Goal: Task Accomplishment & Management: Manage account settings

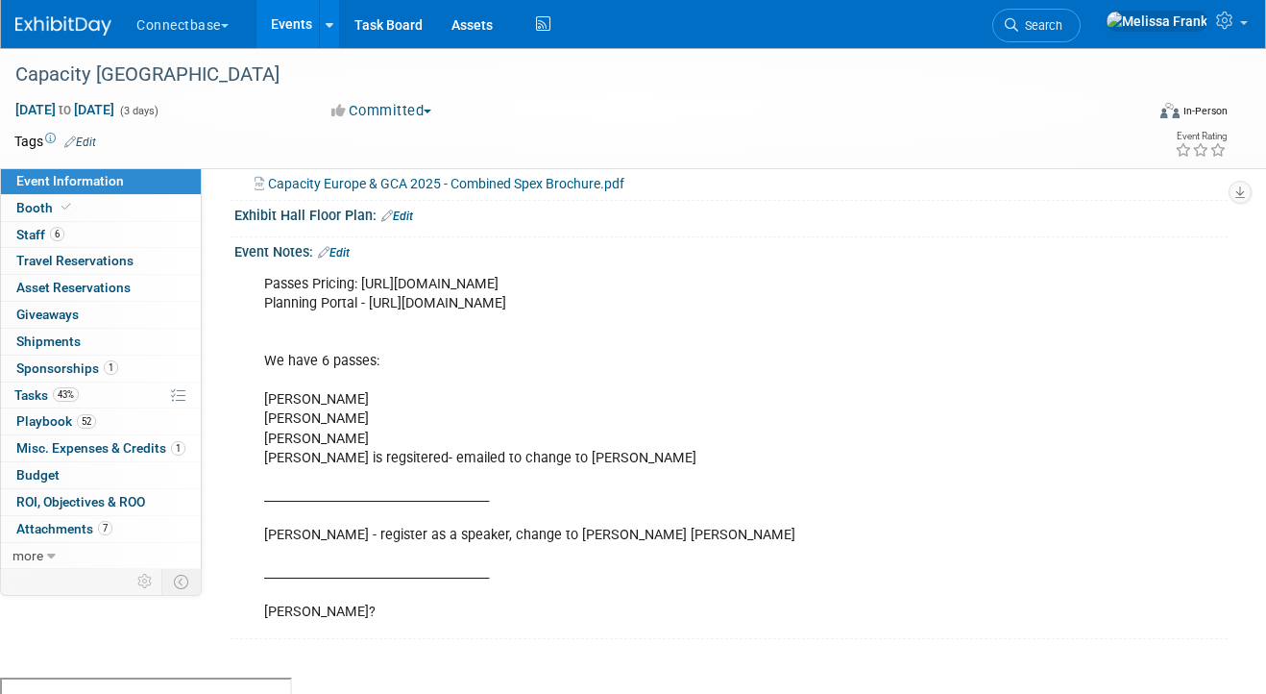
click at [267, 18] on link "Events" at bounding box center [292, 24] width 70 height 48
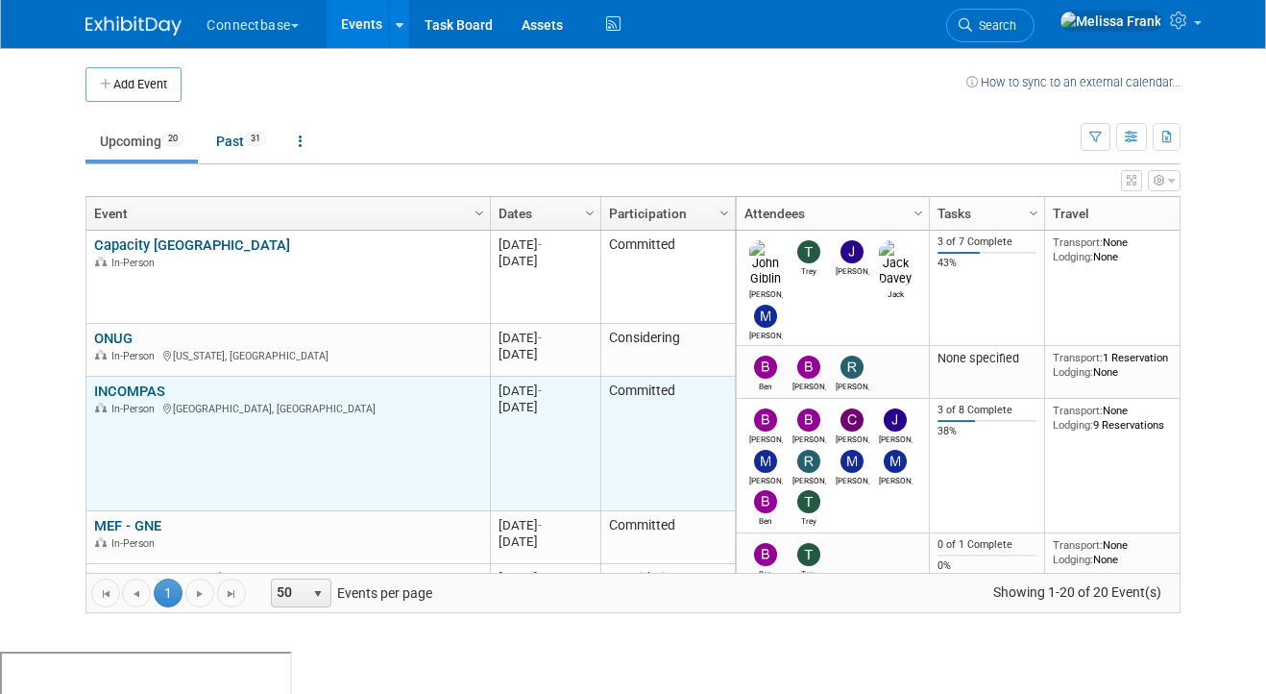
click at [129, 392] on link "INCOMPAS" at bounding box center [129, 390] width 71 height 17
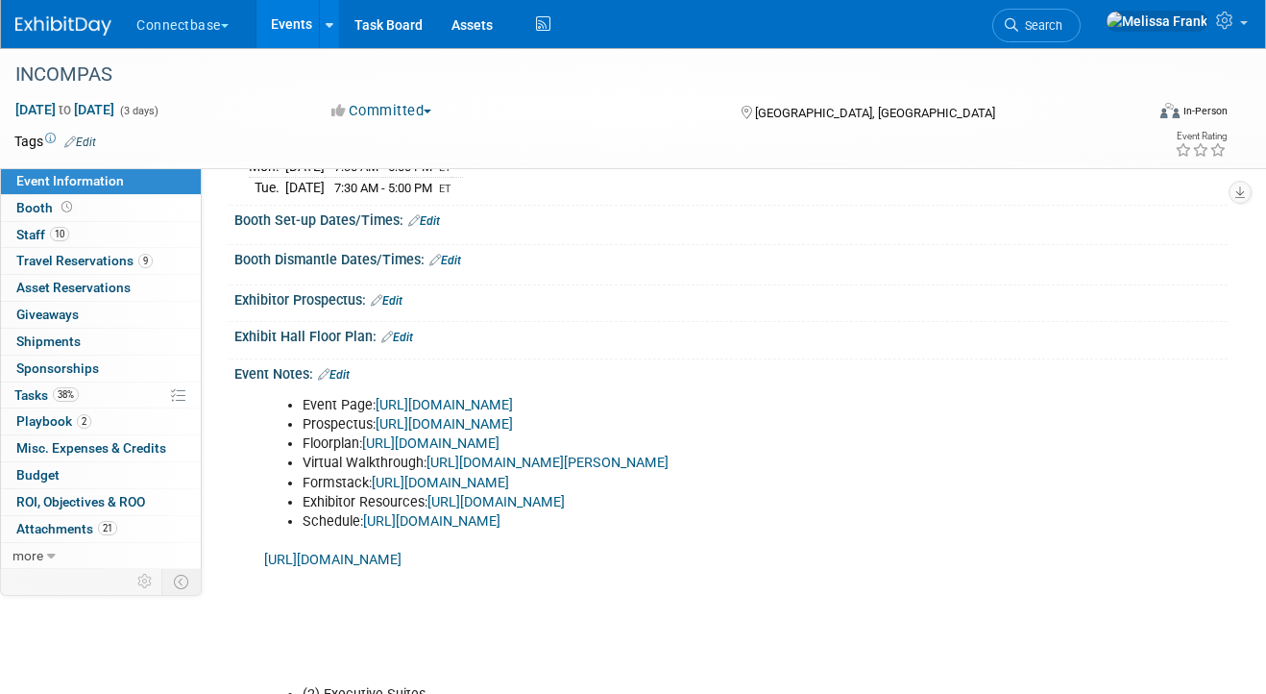
scroll to position [318, 0]
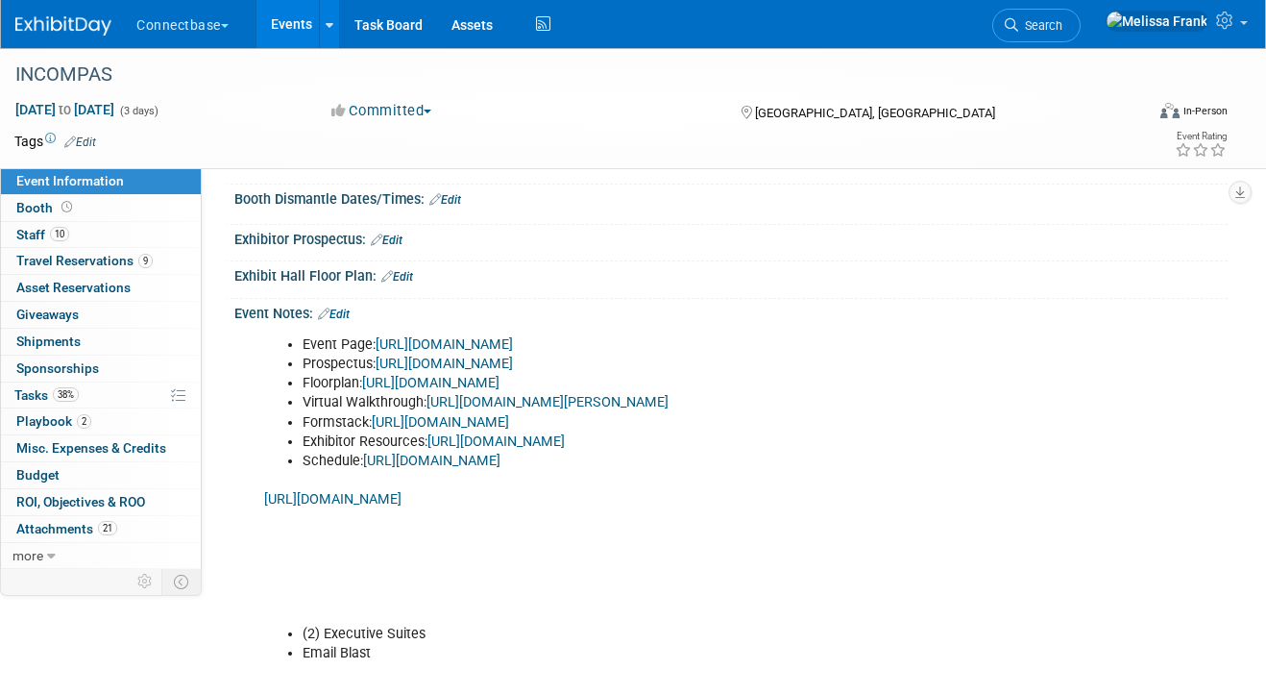
click at [344, 307] on link "Edit" at bounding box center [334, 313] width 32 height 13
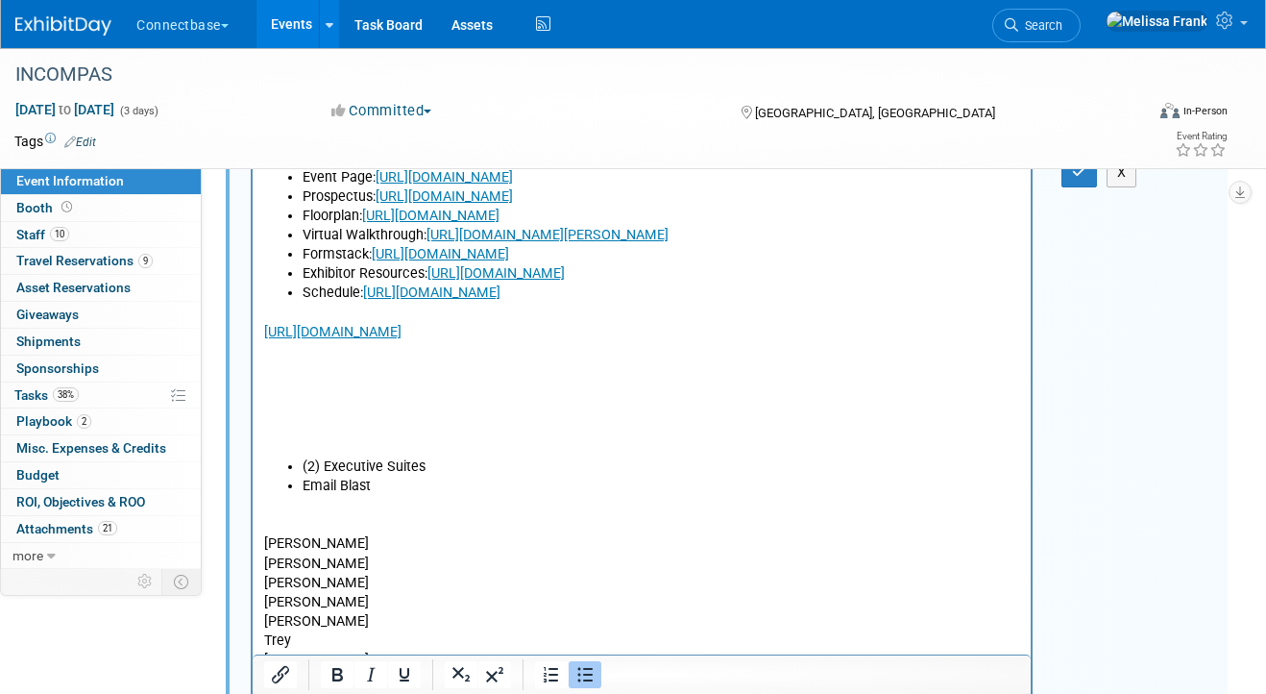
scroll to position [501, 0]
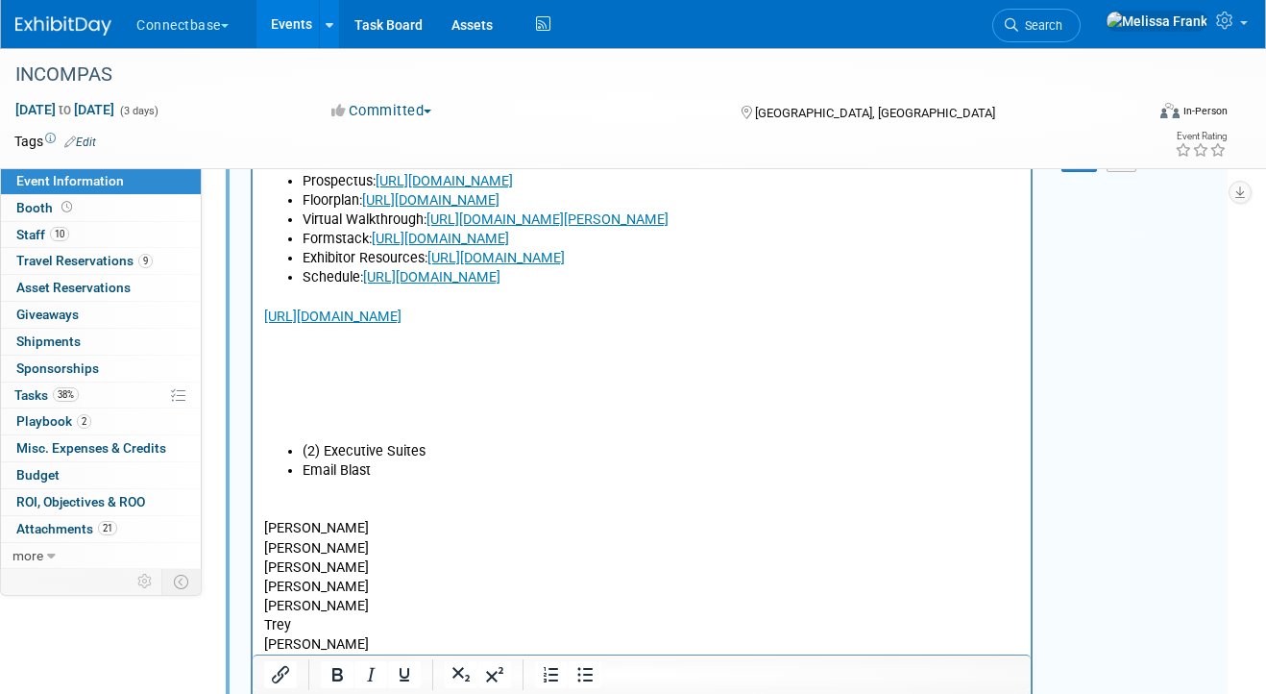
click at [354, 383] on p "[URL][DOMAIN_NAME]" at bounding box center [642, 365] width 756 height 155
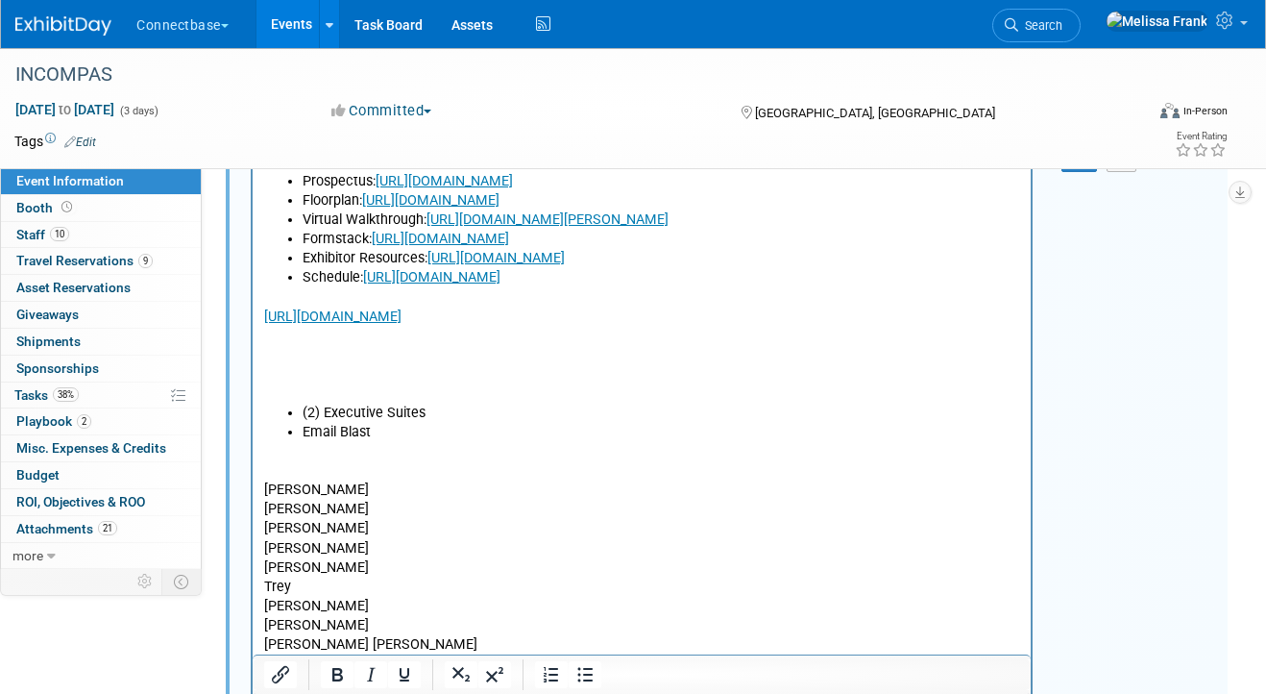
click at [337, 365] on p "[URL][DOMAIN_NAME]" at bounding box center [642, 345] width 756 height 115
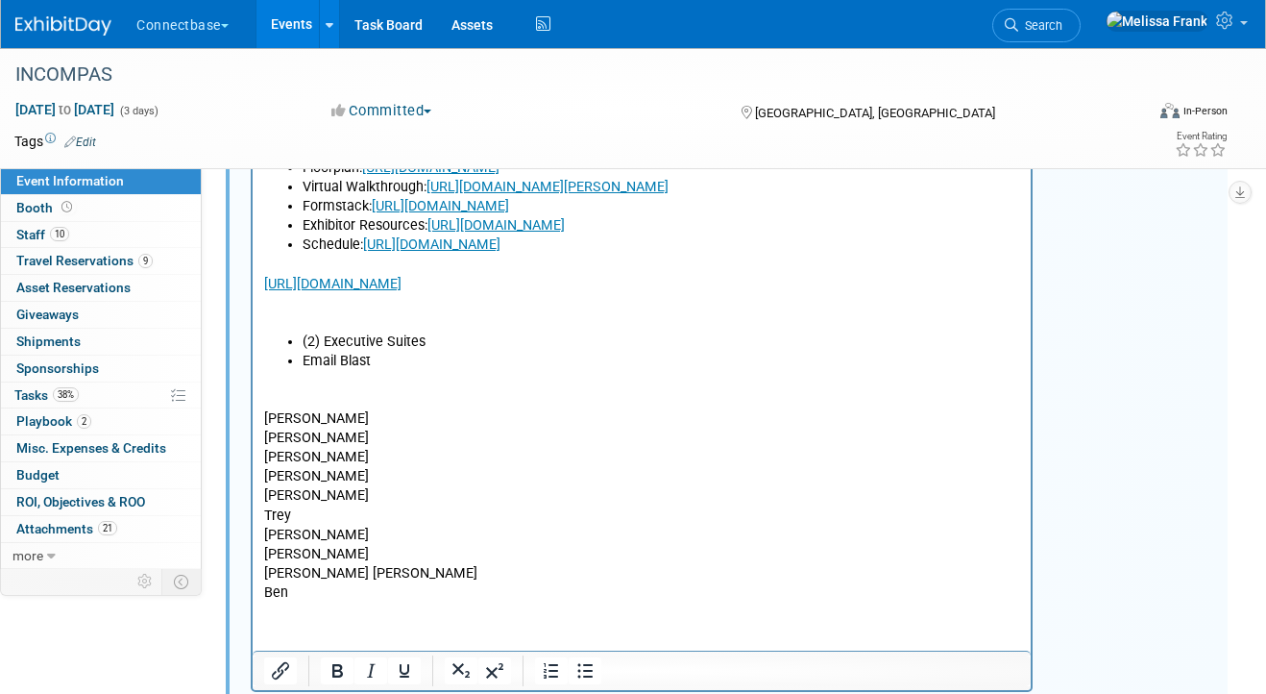
scroll to position [567, 0]
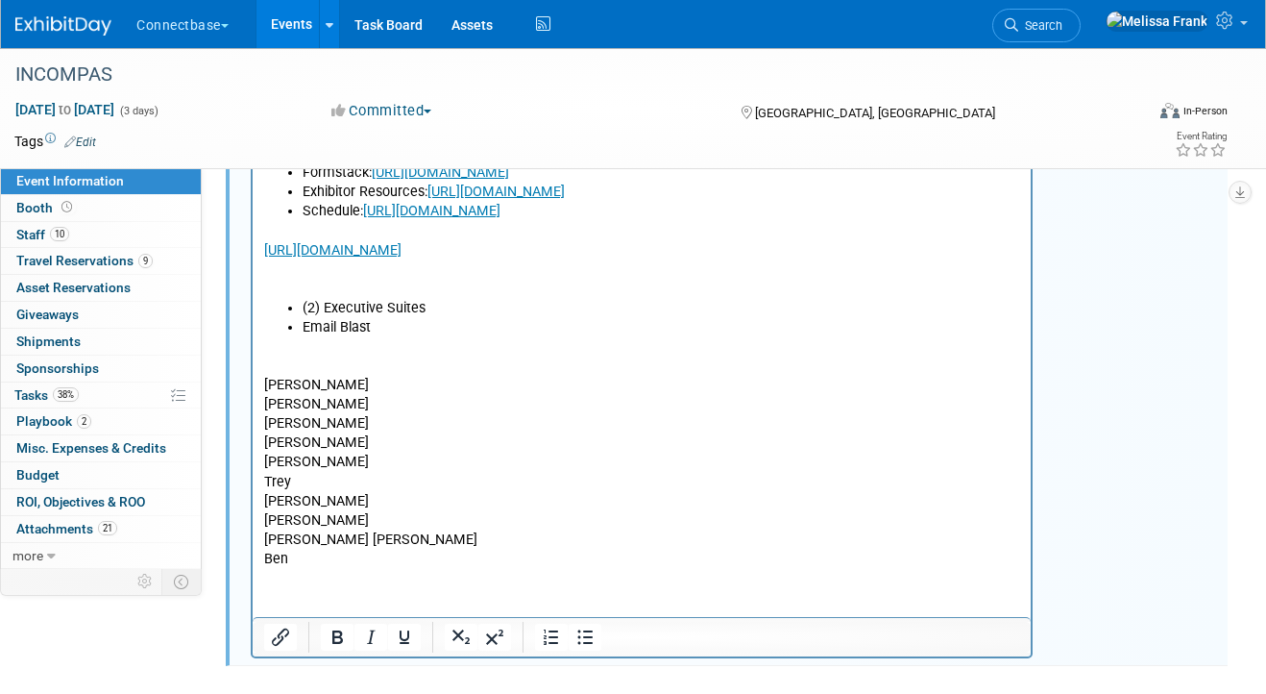
click at [336, 569] on html "Event Page: [URL][DOMAIN_NAME] Prospectus: [URL][DOMAIN_NAME] Floorplan: [URL][…" at bounding box center [642, 324] width 778 height 490
click at [324, 405] on p "[PERSON_NAME] M [PERSON_NAME] R [PERSON_NAME] [PERSON_NAME] [PERSON_NAME] [PERS…" at bounding box center [642, 453] width 756 height 232
click at [292, 569] on html "Event Page: [URL][DOMAIN_NAME] Prospectus: [URL][DOMAIN_NAME] Floorplan: [URL][…" at bounding box center [642, 324] width 778 height 490
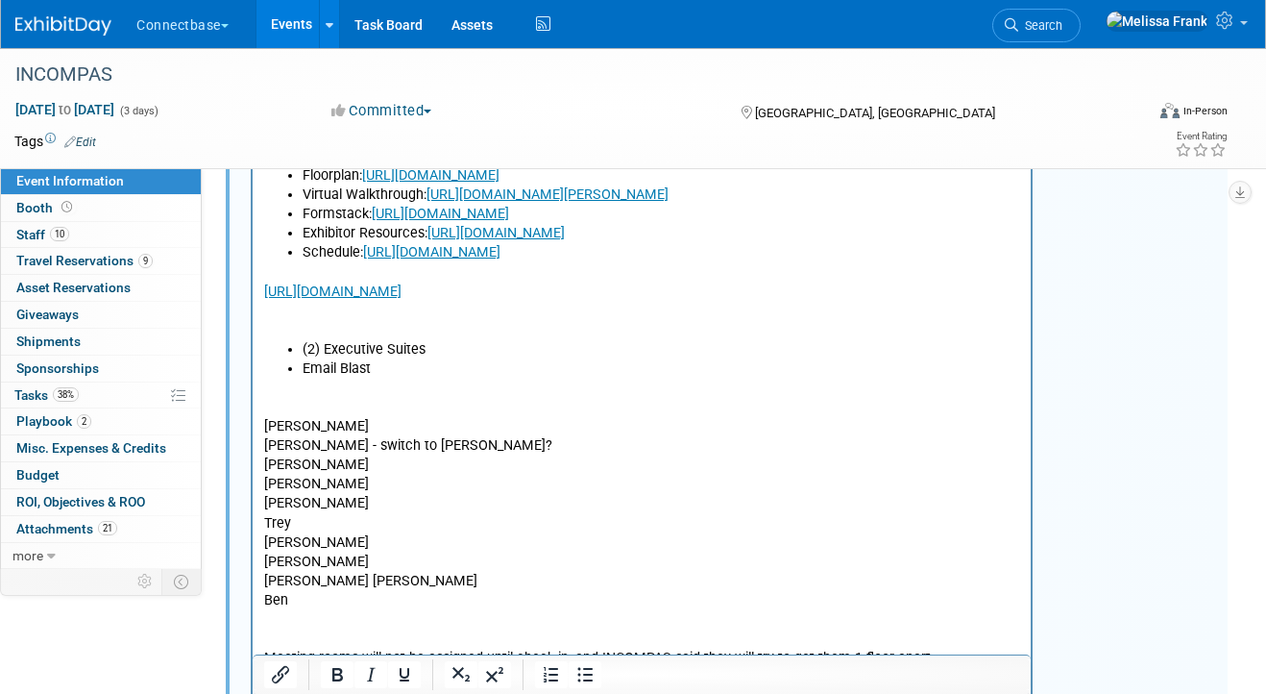
scroll to position [34, 0]
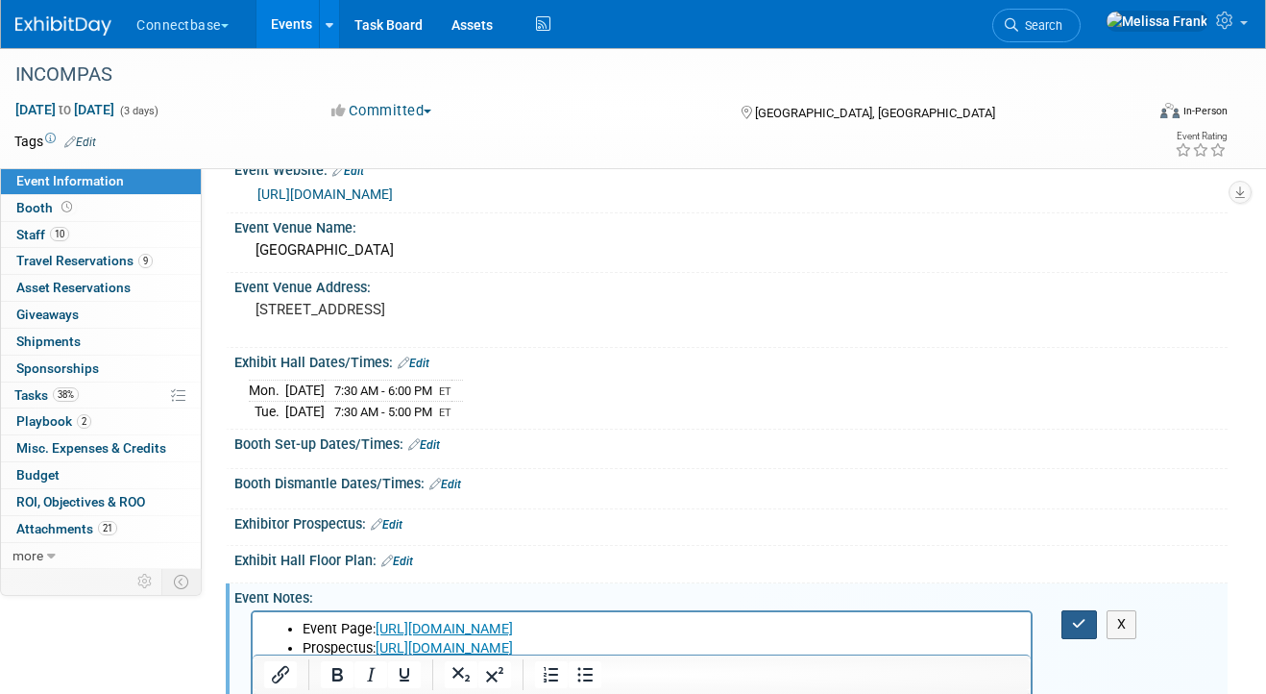
click at [1091, 623] on button "button" at bounding box center [1080, 624] width 36 height 28
